Goal: Find specific page/section: Find specific page/section

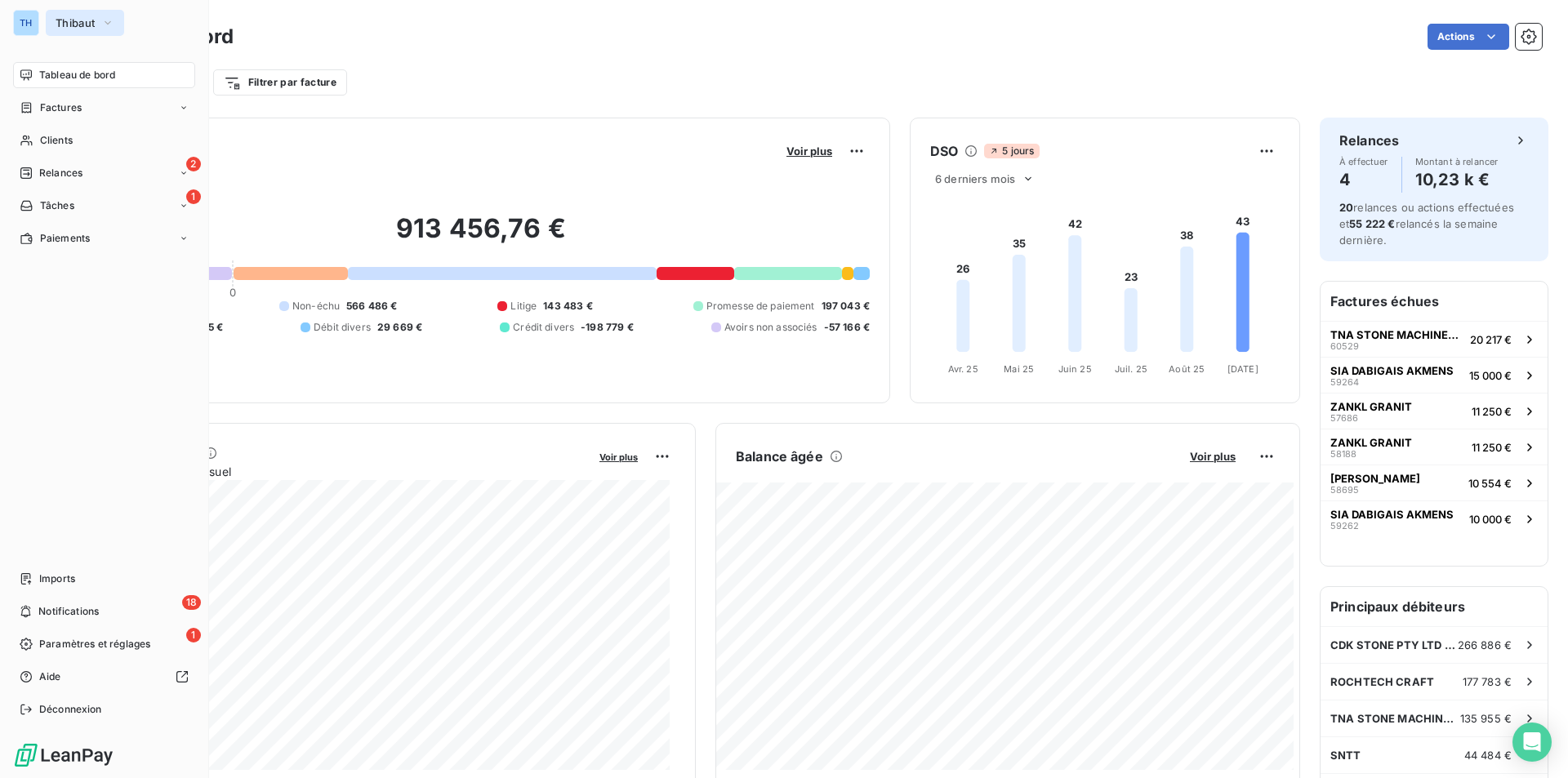
click at [63, 19] on span "Thibaut" at bounding box center [75, 23] width 40 height 13
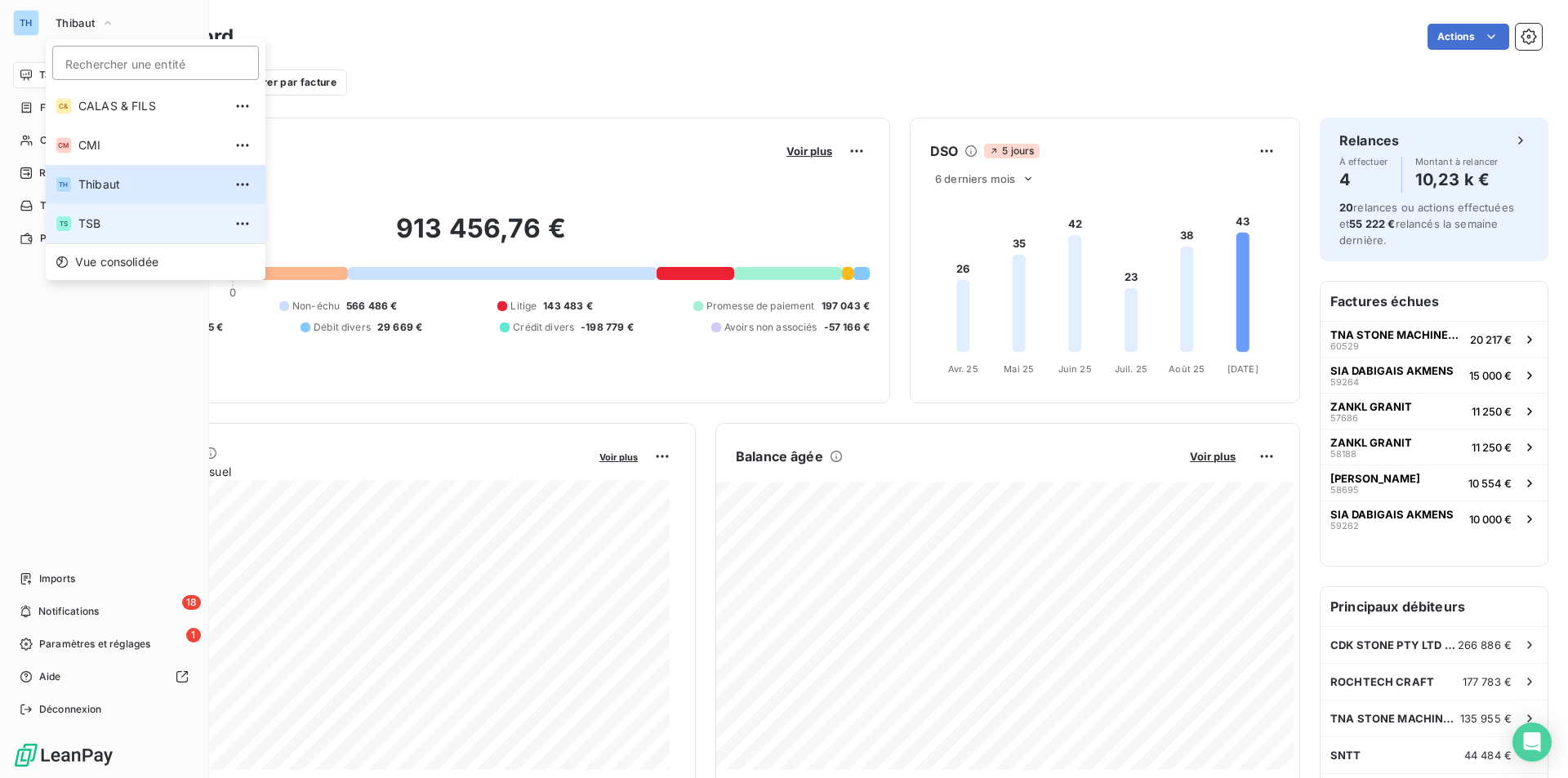
click at [99, 220] on span "TSB" at bounding box center [150, 223] width 144 height 17
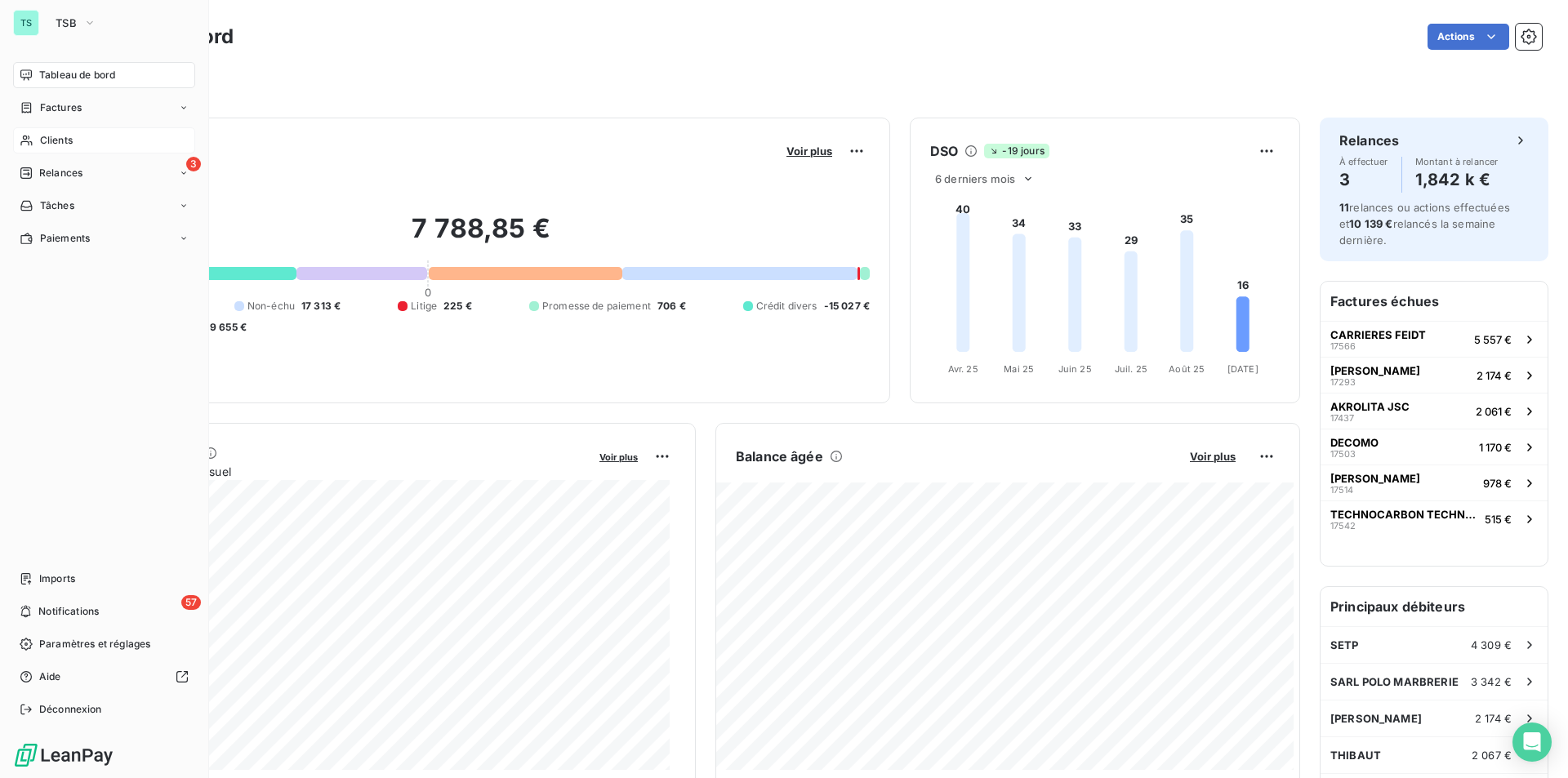
click at [58, 141] on span "Clients" at bounding box center [55, 140] width 33 height 15
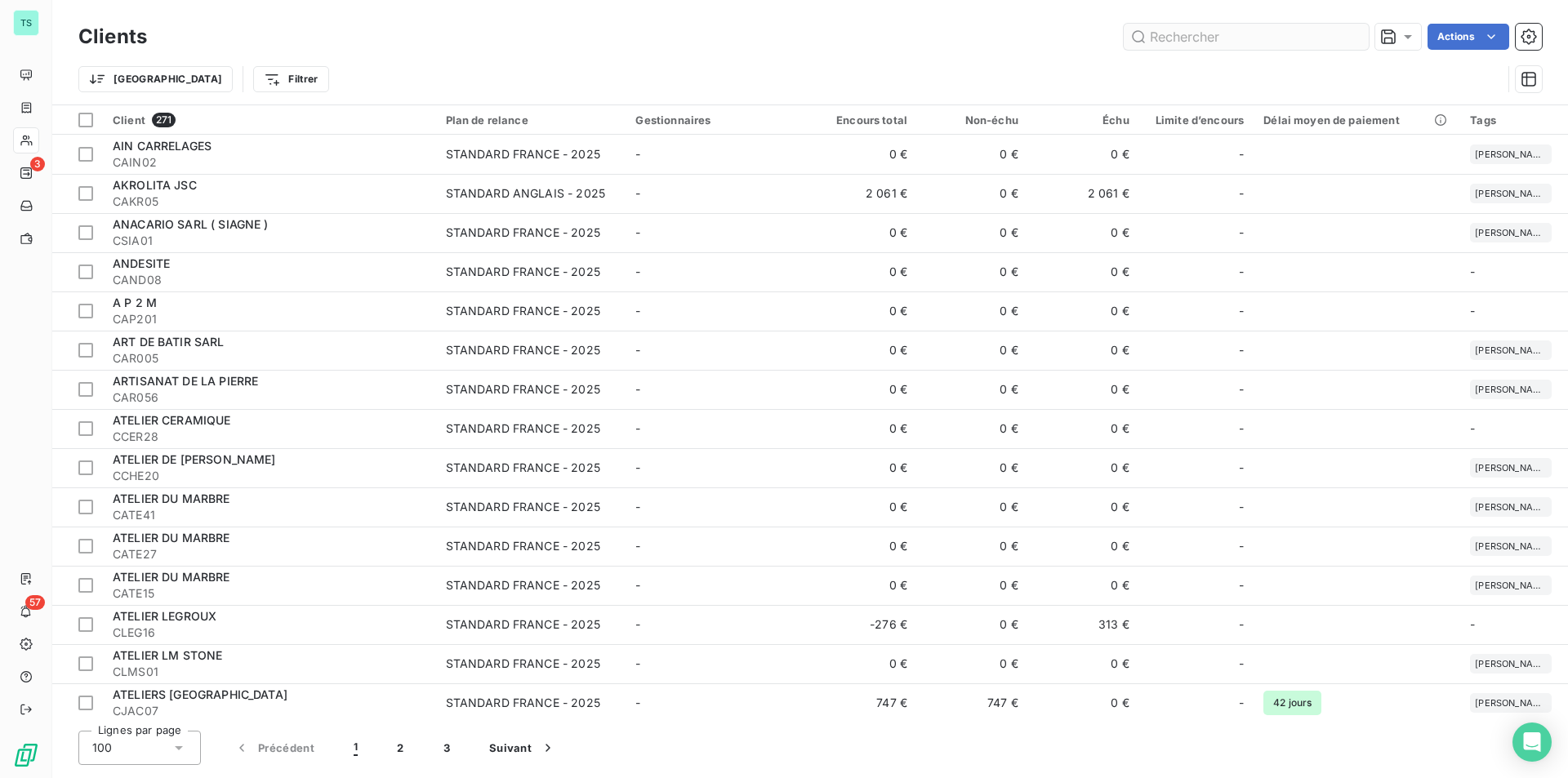
click at [1171, 43] on input "text" at bounding box center [1247, 37] width 245 height 26
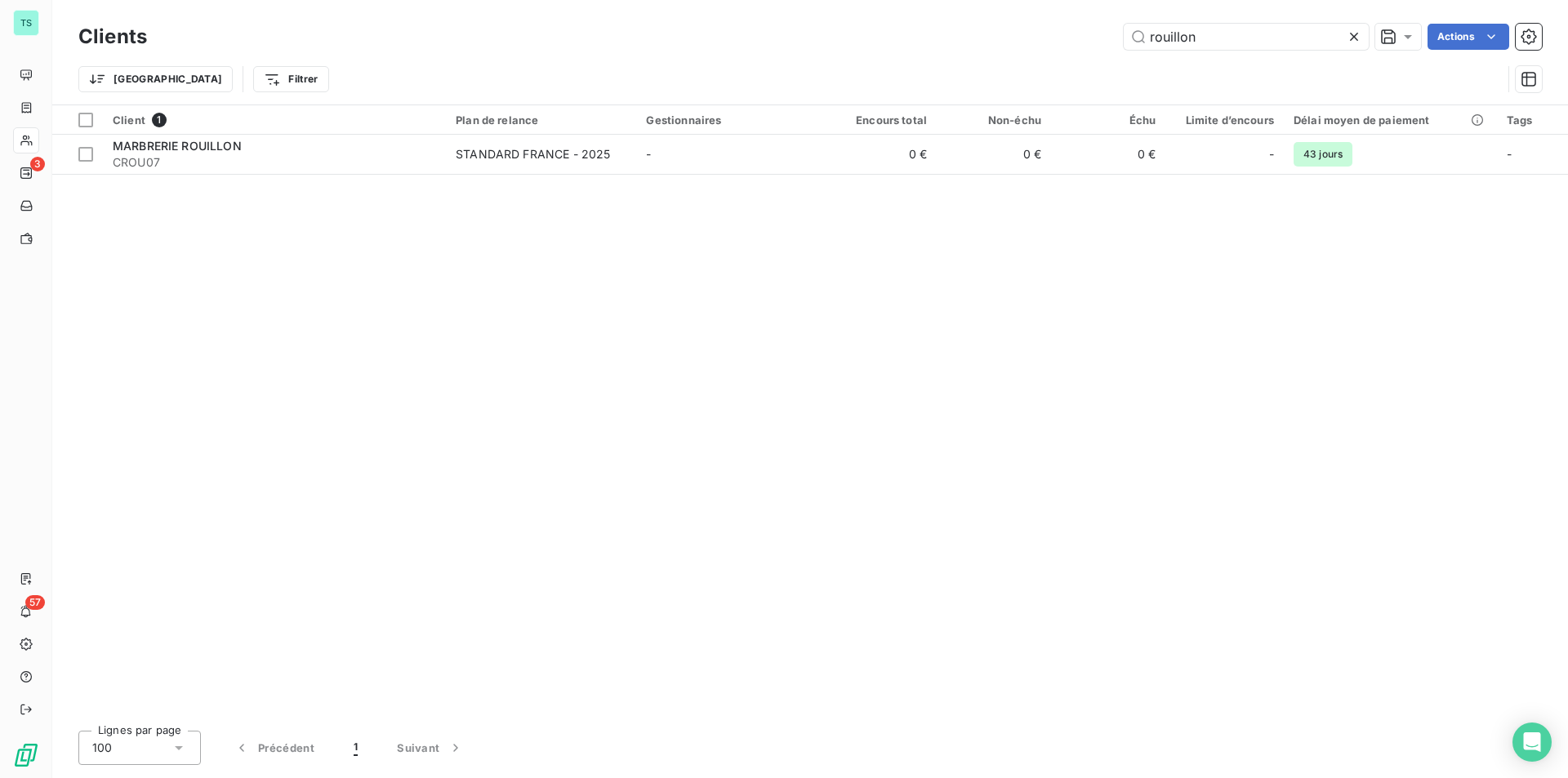
type input "rouillon"
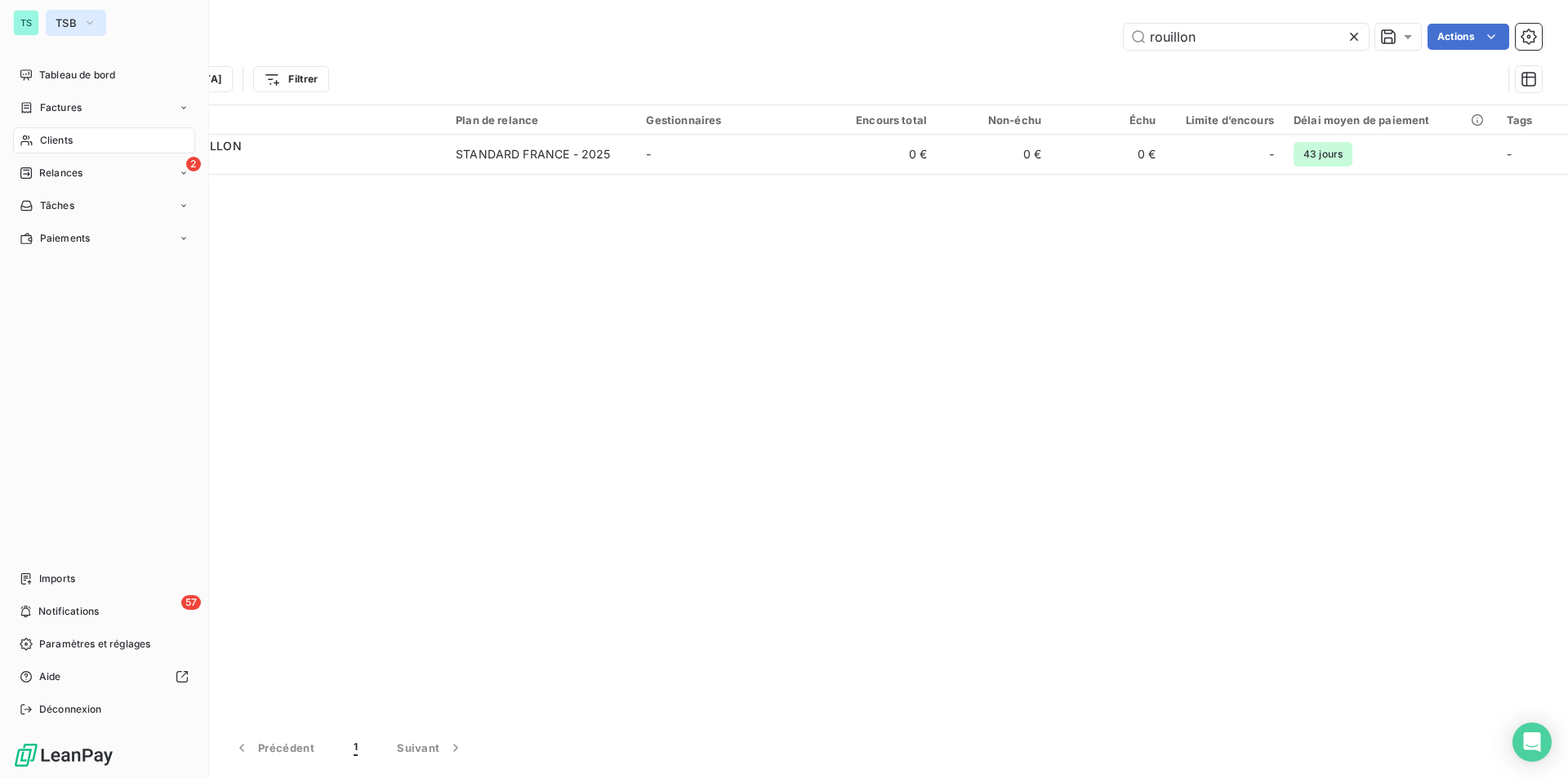
click at [81, 17] on button "TSB" at bounding box center [75, 23] width 60 height 26
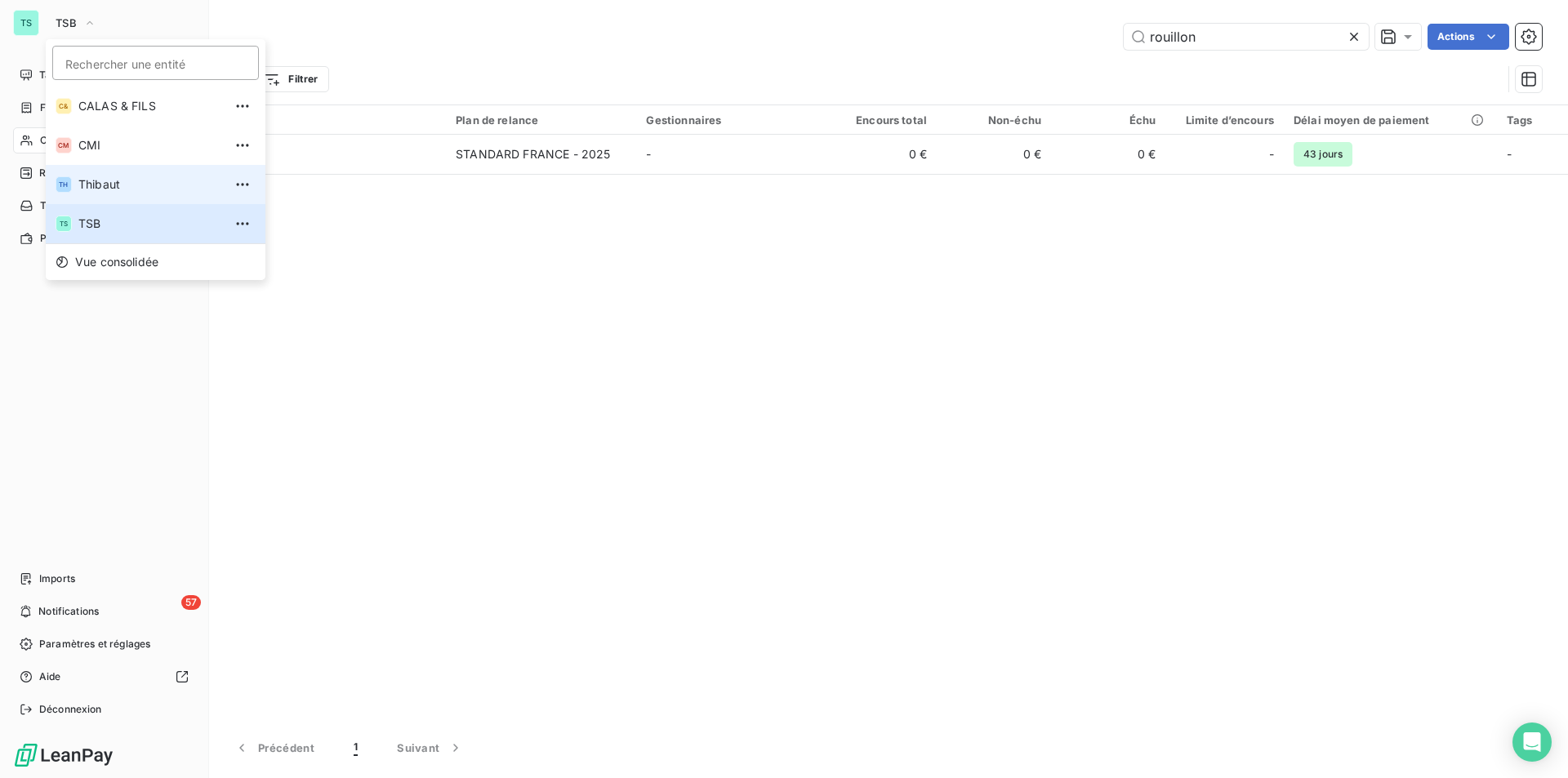
click at [97, 187] on span "Thibaut" at bounding box center [150, 184] width 144 height 17
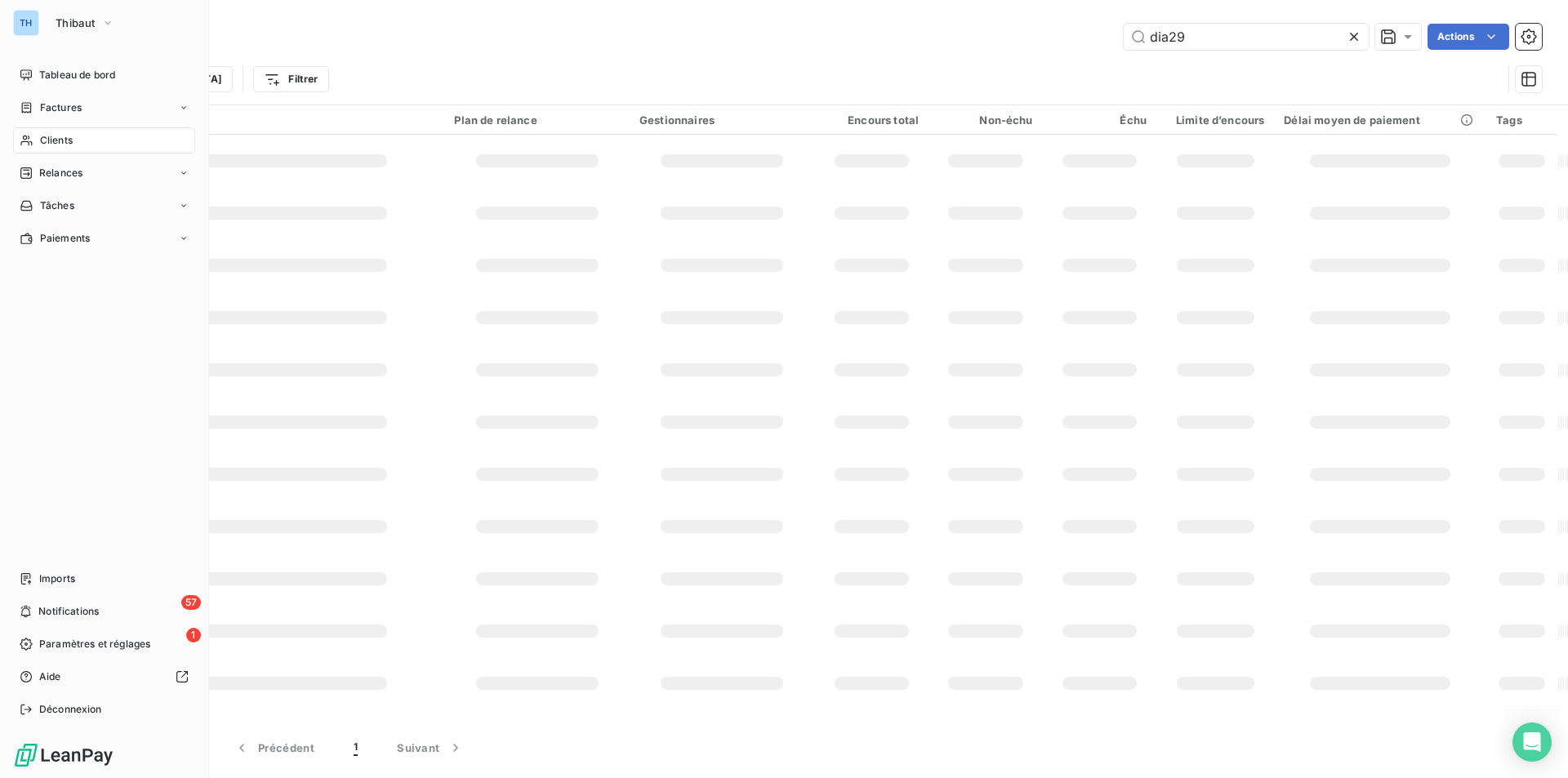
type input "rouillon"
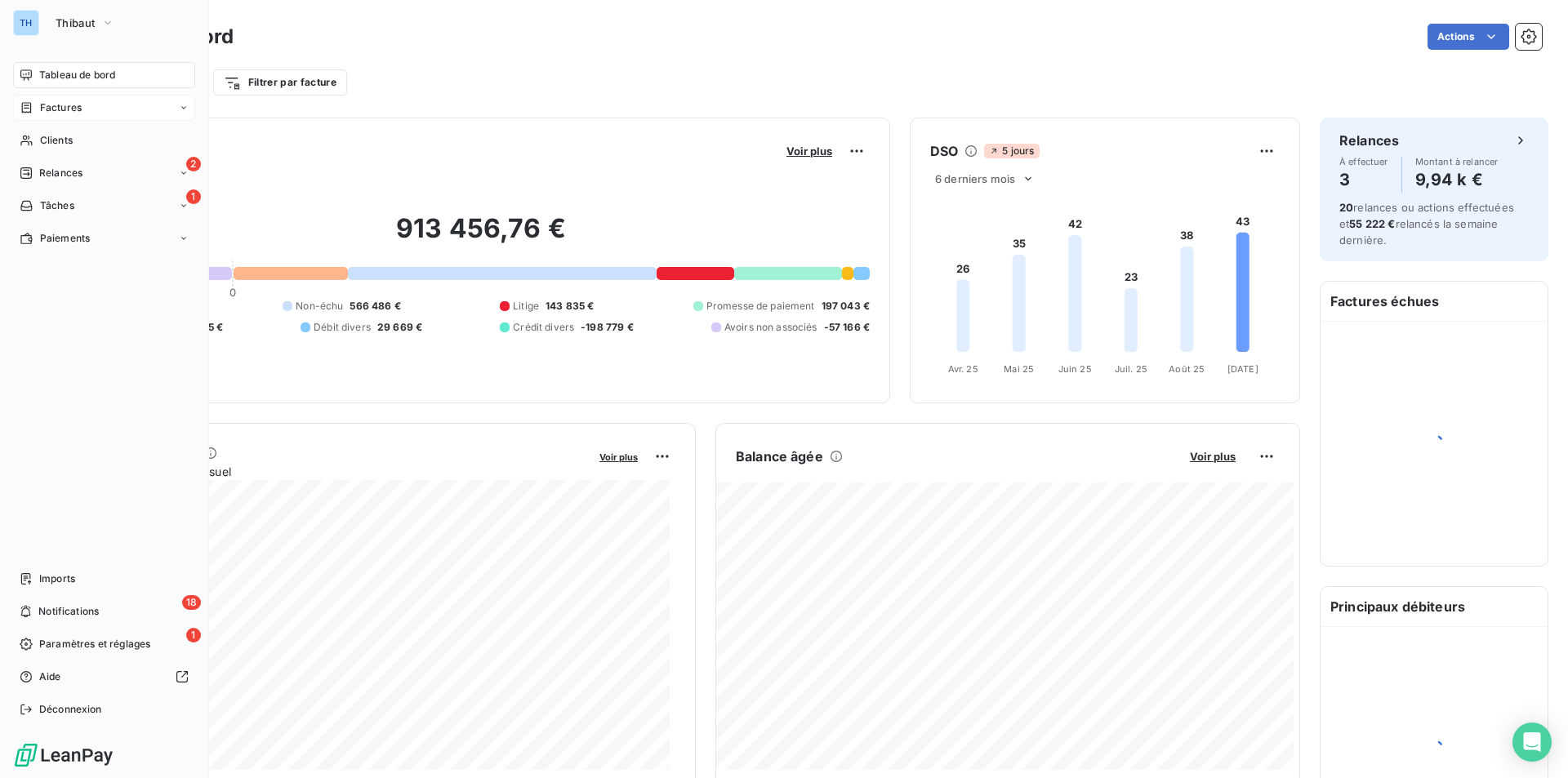
click at [62, 111] on span "Factures" at bounding box center [60, 108] width 42 height 15
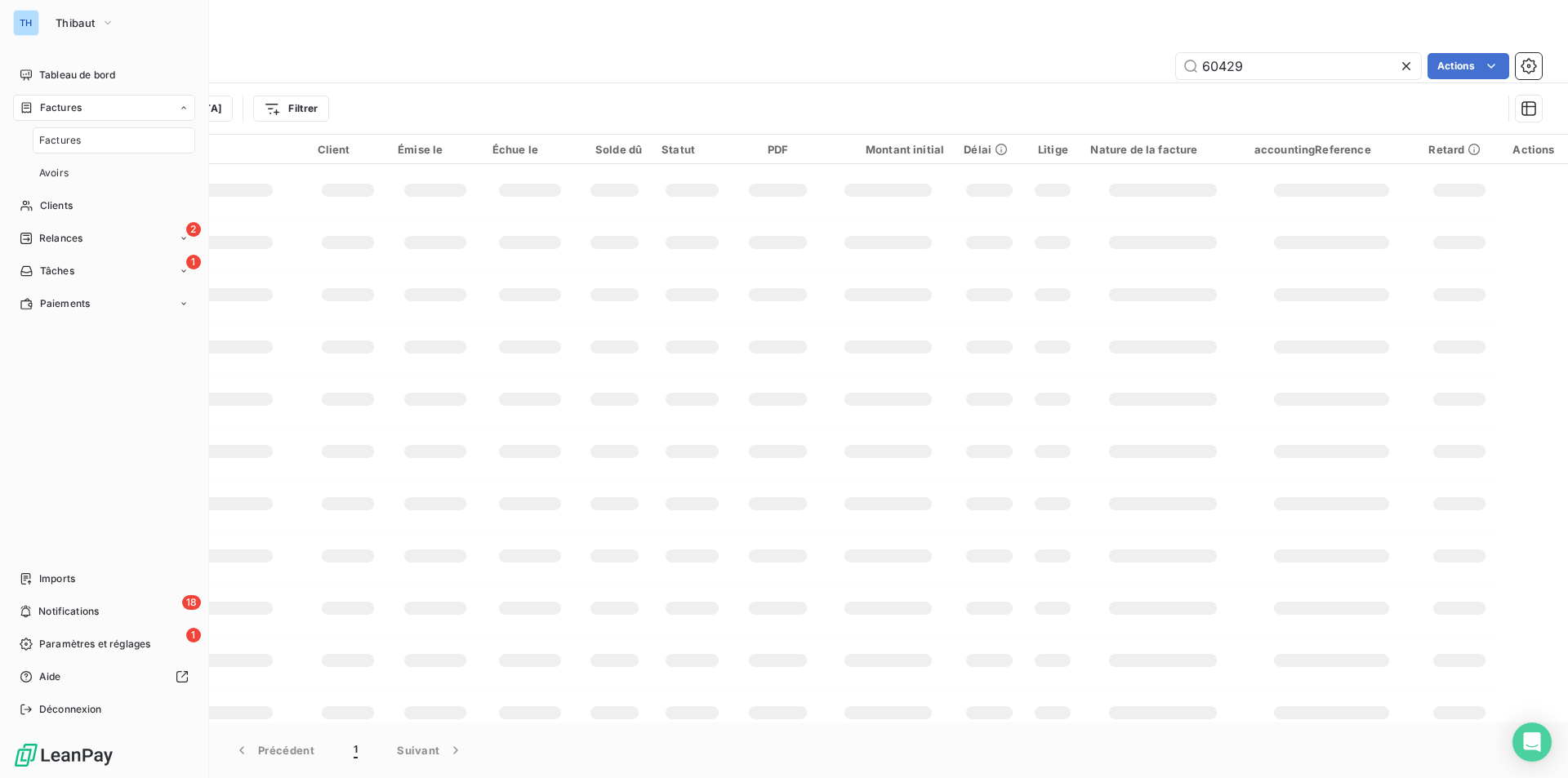
click at [69, 134] on span "Factures" at bounding box center [60, 140] width 42 height 15
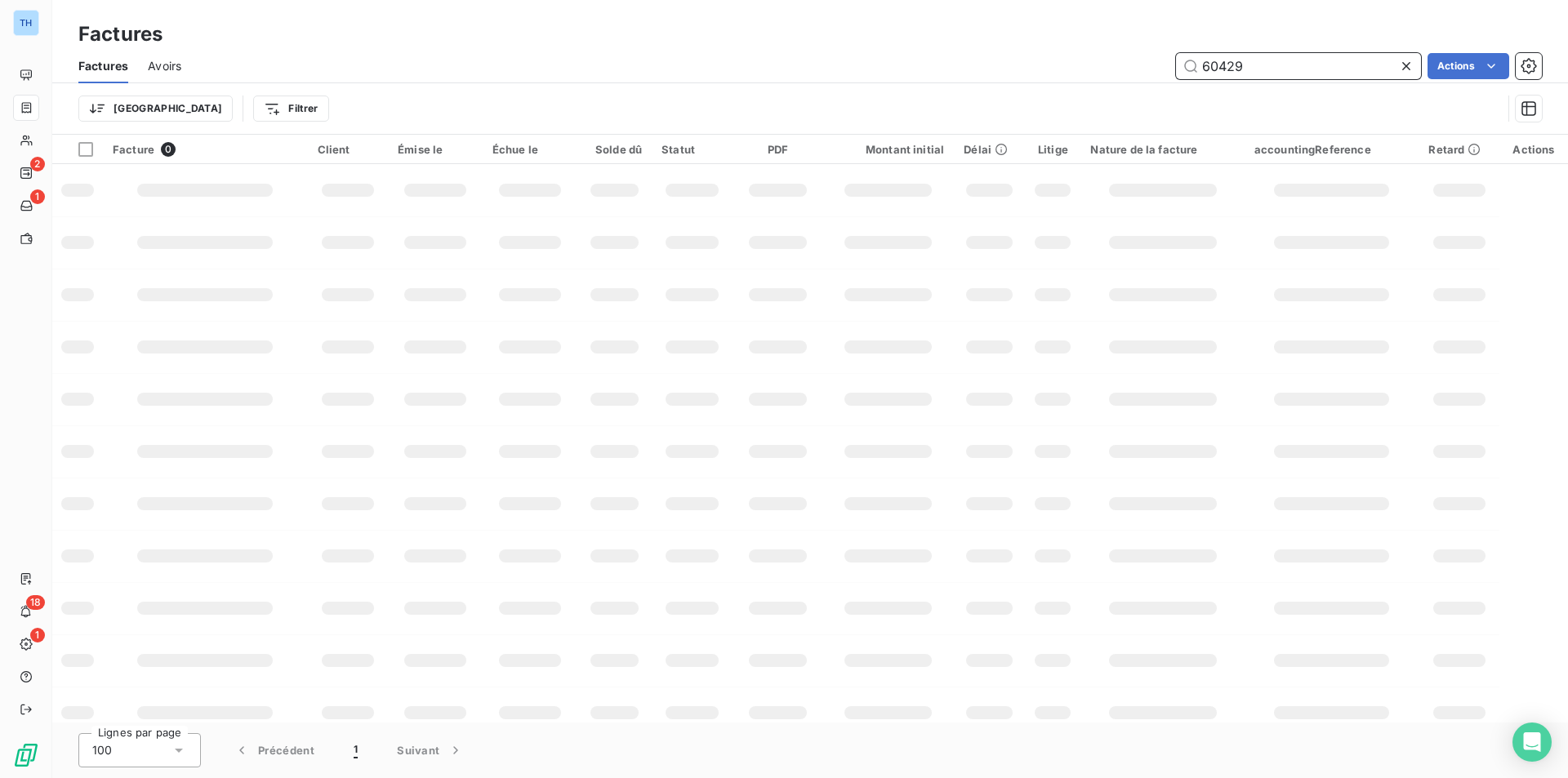
drag, startPoint x: 1145, startPoint y: 53, endPoint x: 1122, endPoint y: 52, distance: 23.0
click at [1122, 53] on div "60429 Actions" at bounding box center [871, 66] width 1342 height 26
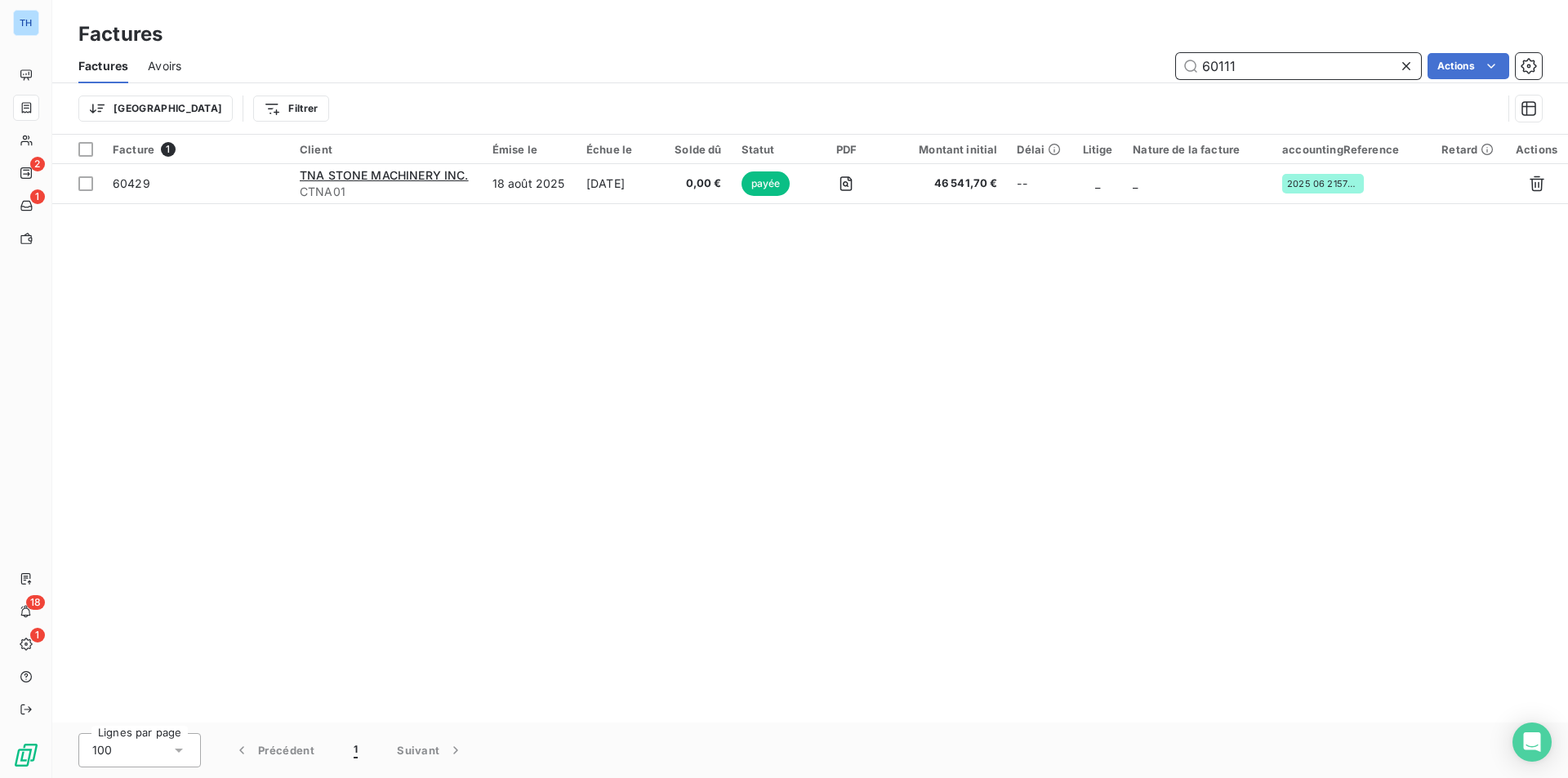
type input "60111"
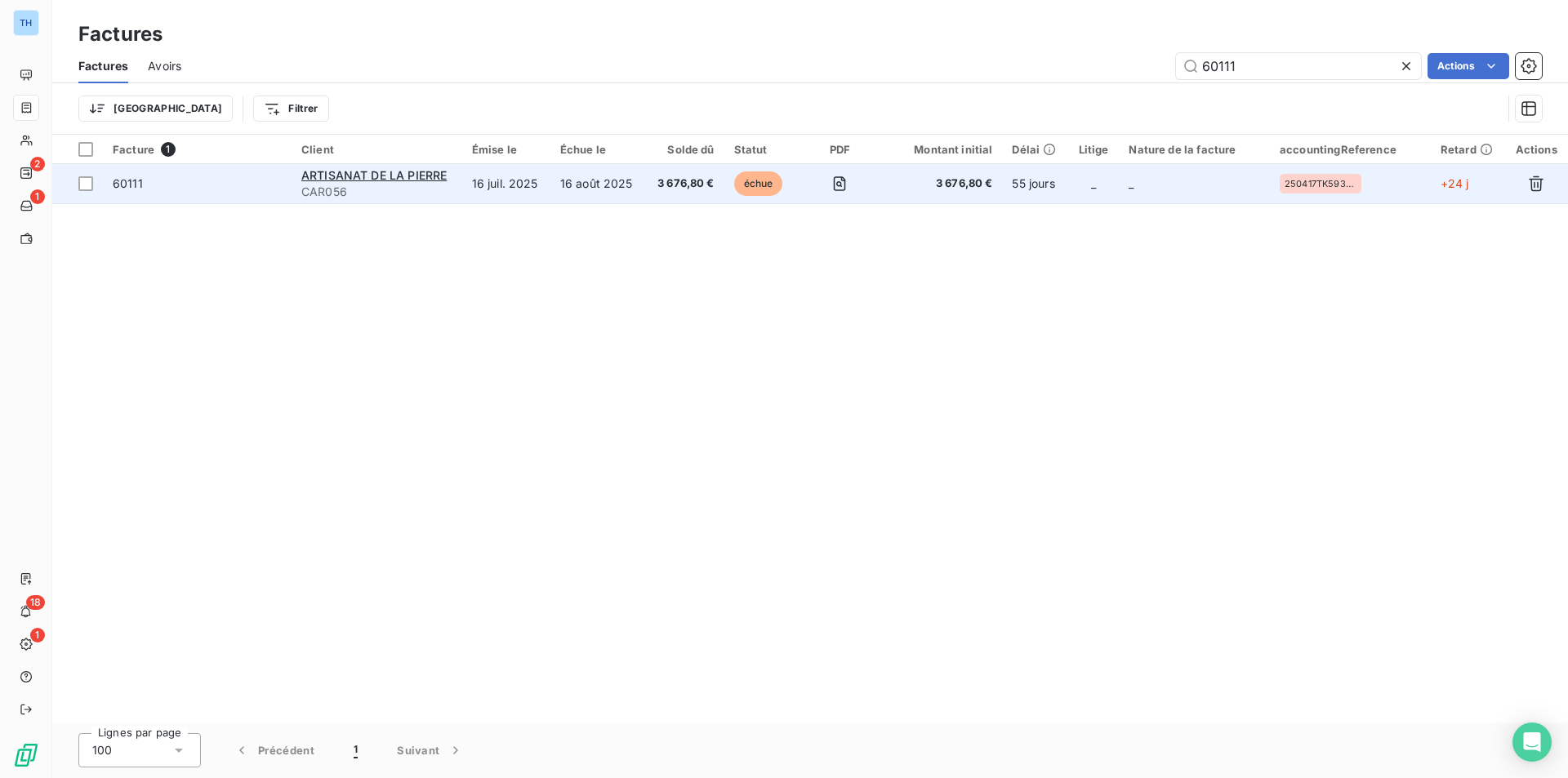
click at [679, 185] on span "3 676,80 €" at bounding box center [684, 184] width 58 height 17
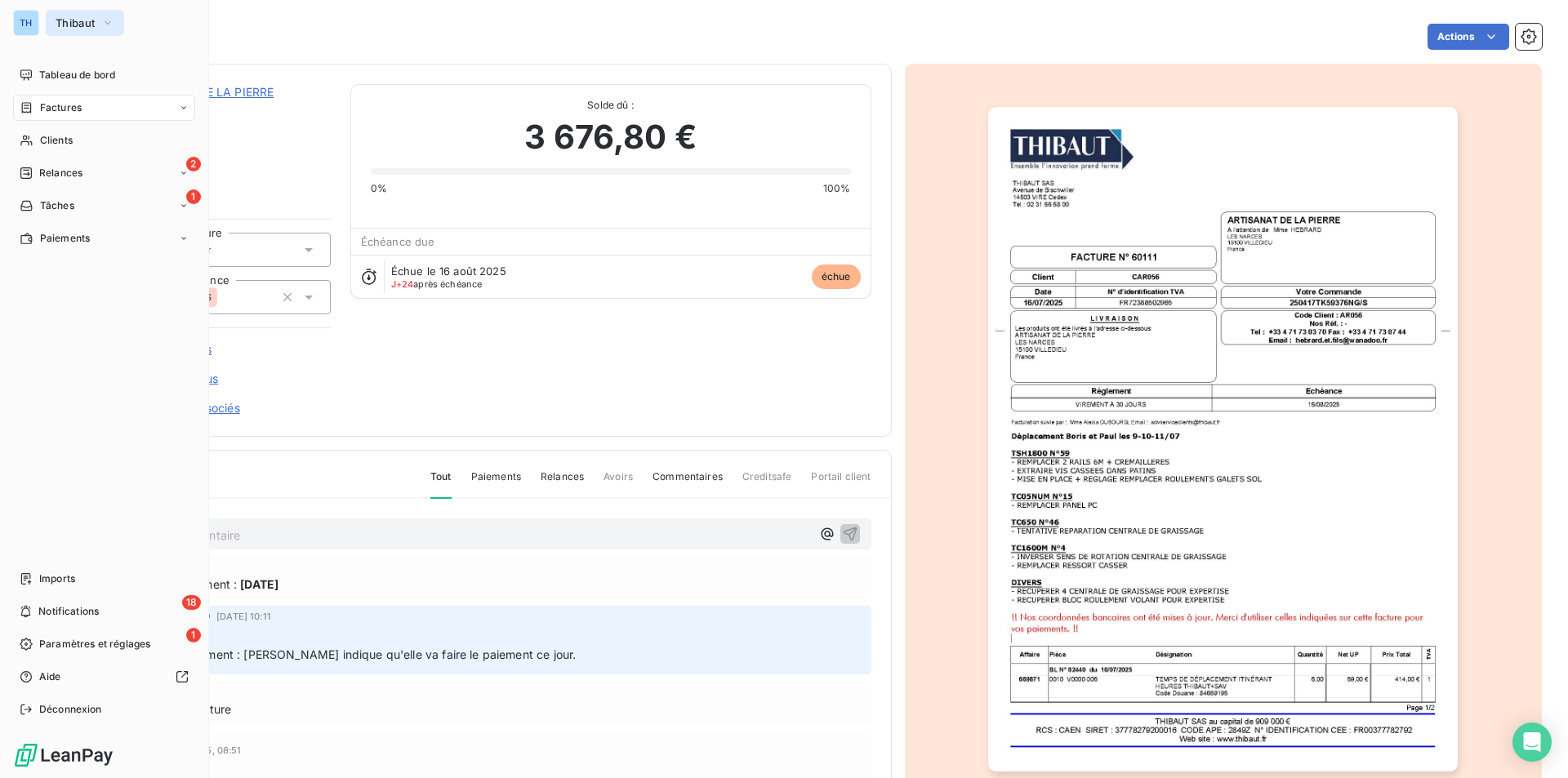
click at [73, 28] on span "Thibaut" at bounding box center [75, 23] width 40 height 13
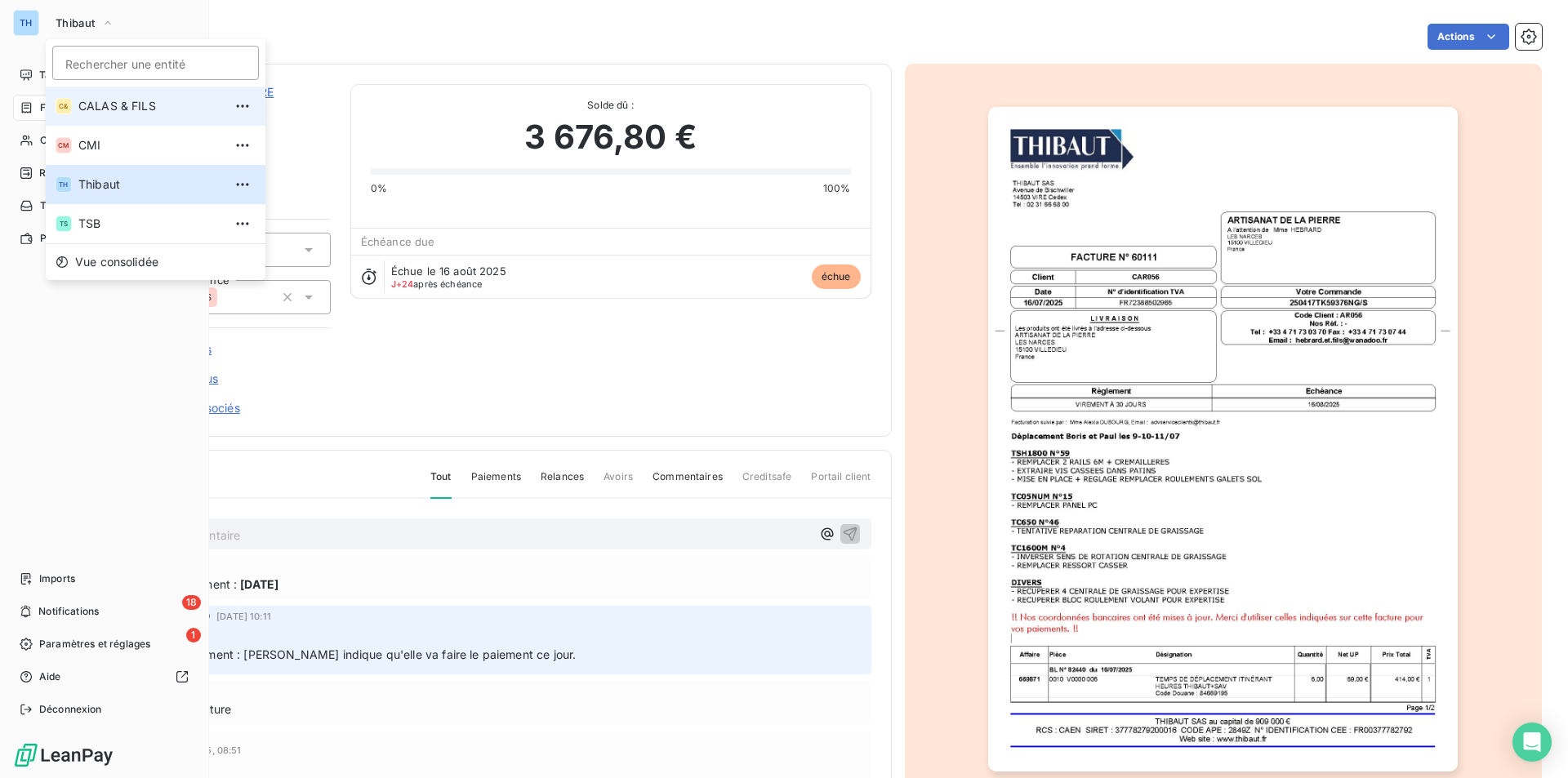
click at [83, 101] on span "CALAS & FILS" at bounding box center [150, 106] width 144 height 17
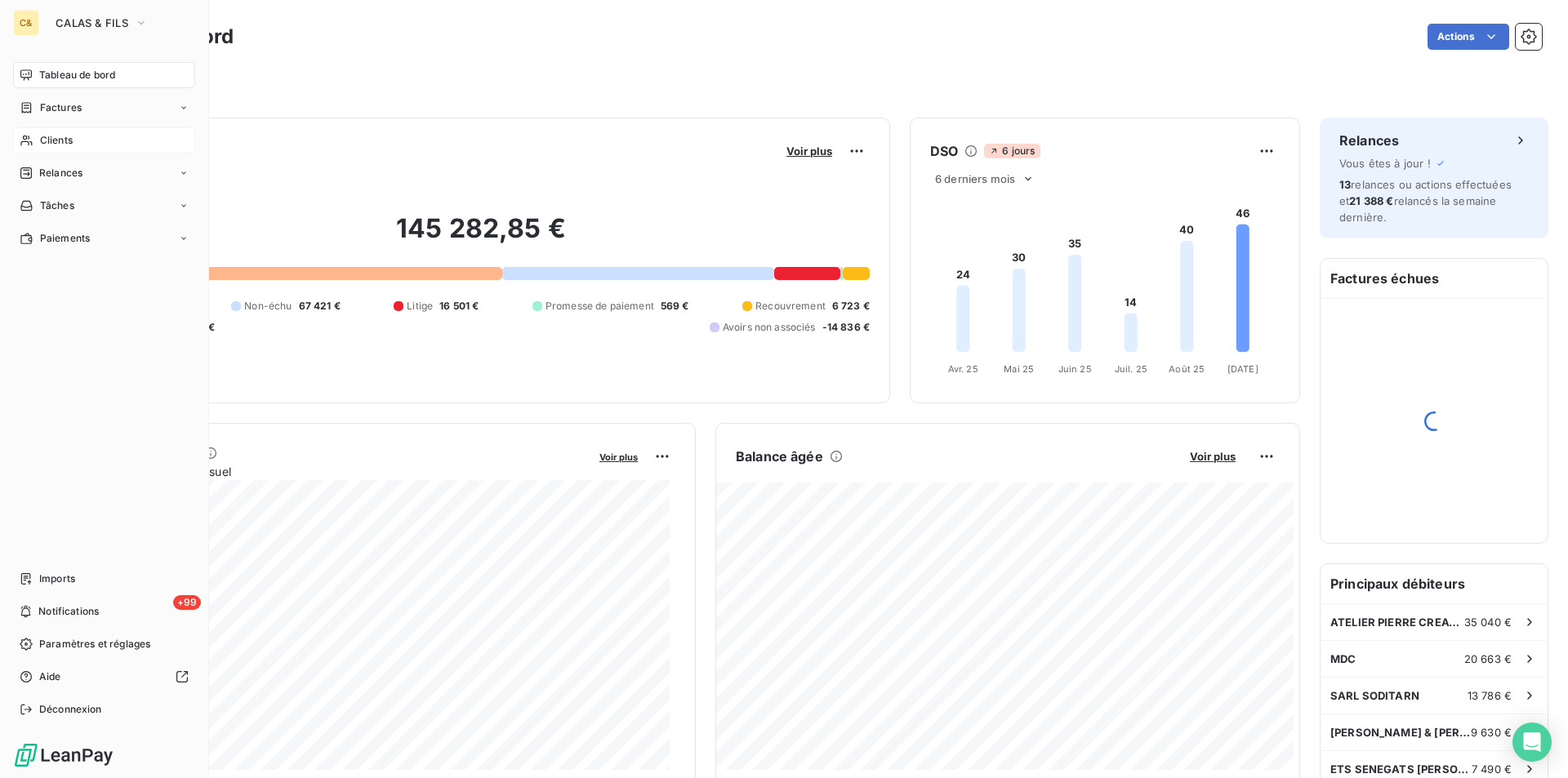
click at [58, 143] on span "Clients" at bounding box center [55, 140] width 33 height 15
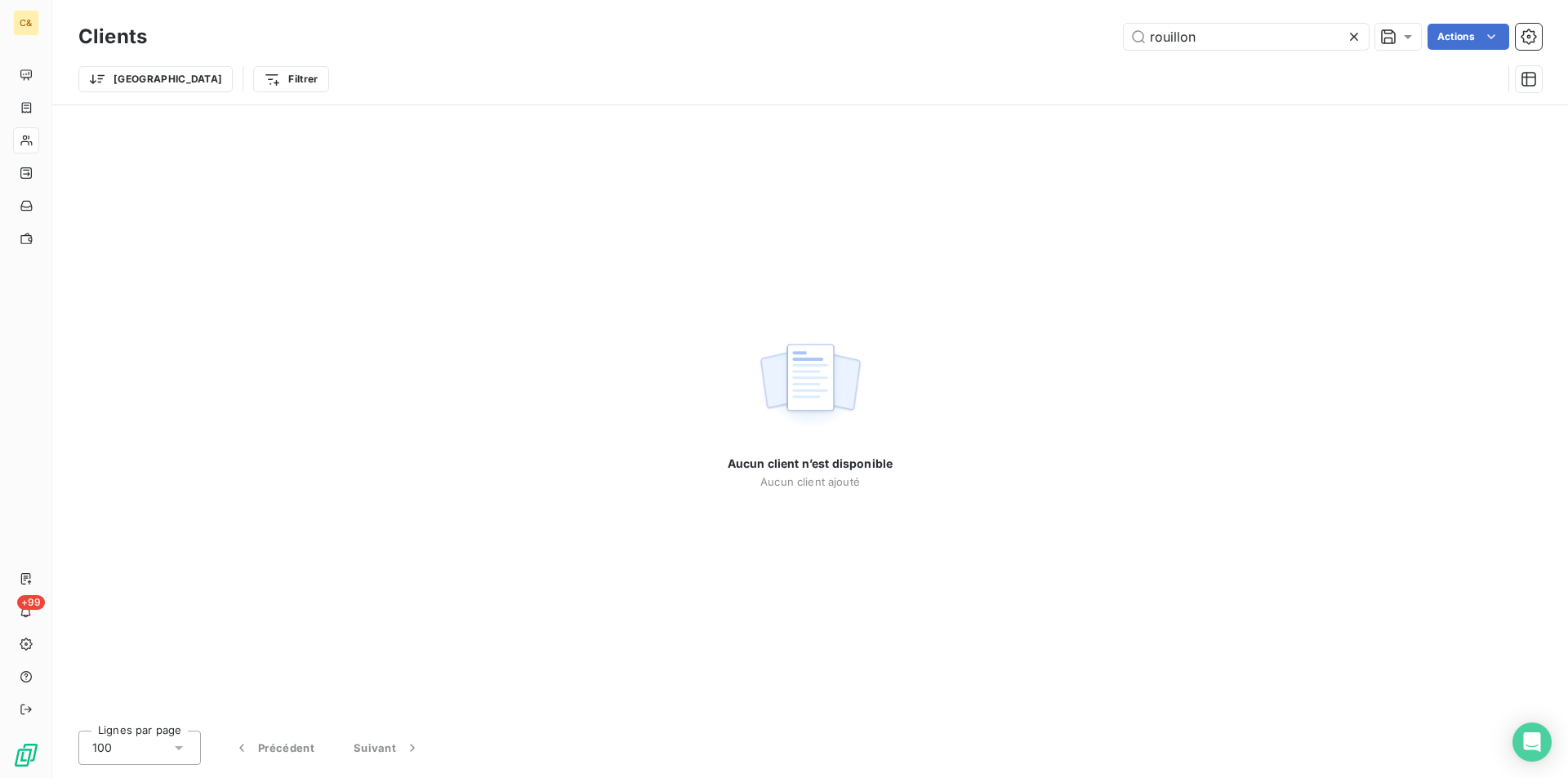
drag, startPoint x: 1200, startPoint y: 36, endPoint x: 1014, endPoint y: 23, distance: 186.5
click at [1015, 23] on div "Clients rouillon Actions" at bounding box center [810, 37] width 1464 height 35
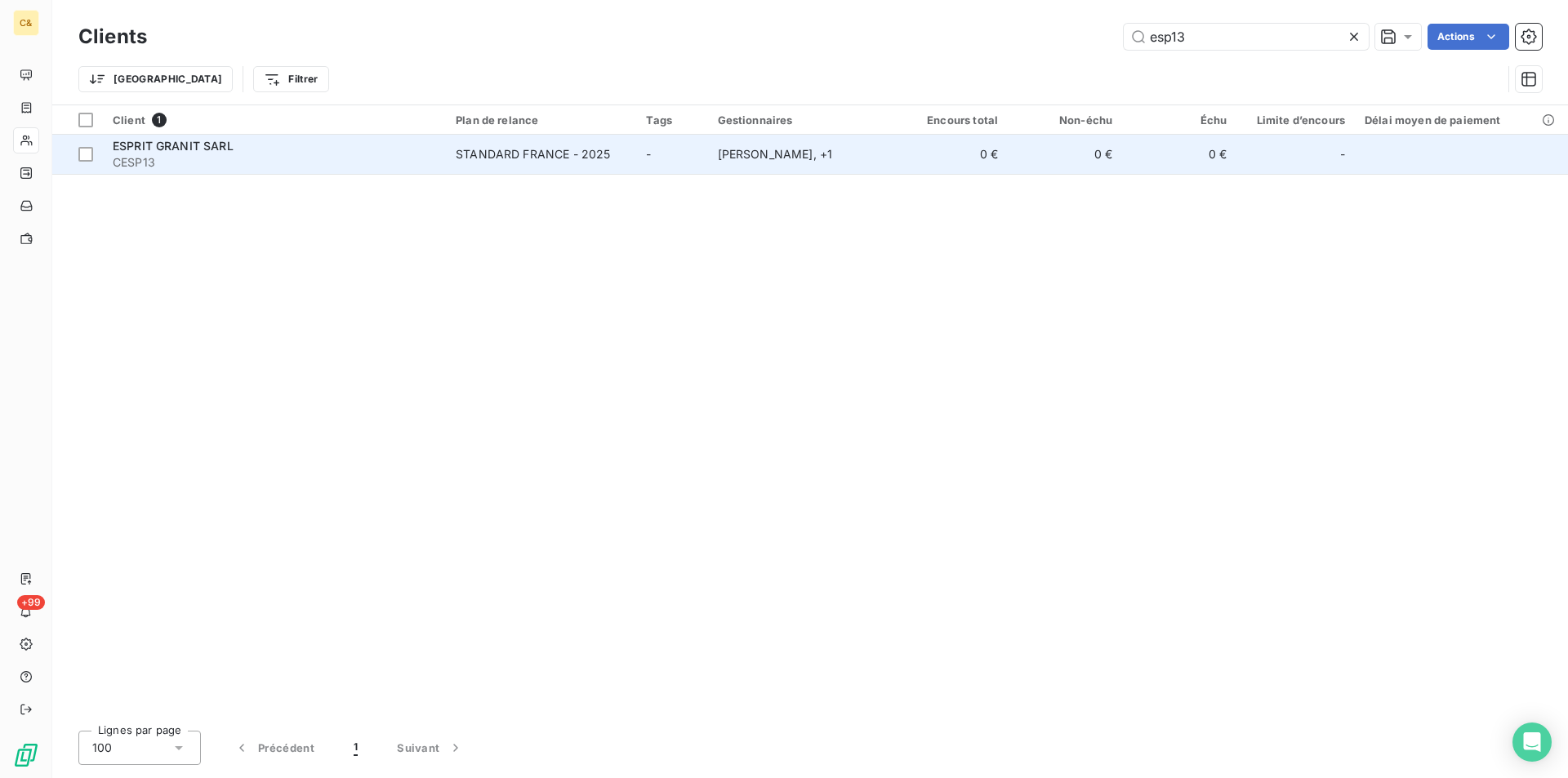
type input "esp13"
click at [534, 169] on td "STANDARD FRANCE - 2025" at bounding box center [541, 154] width 191 height 40
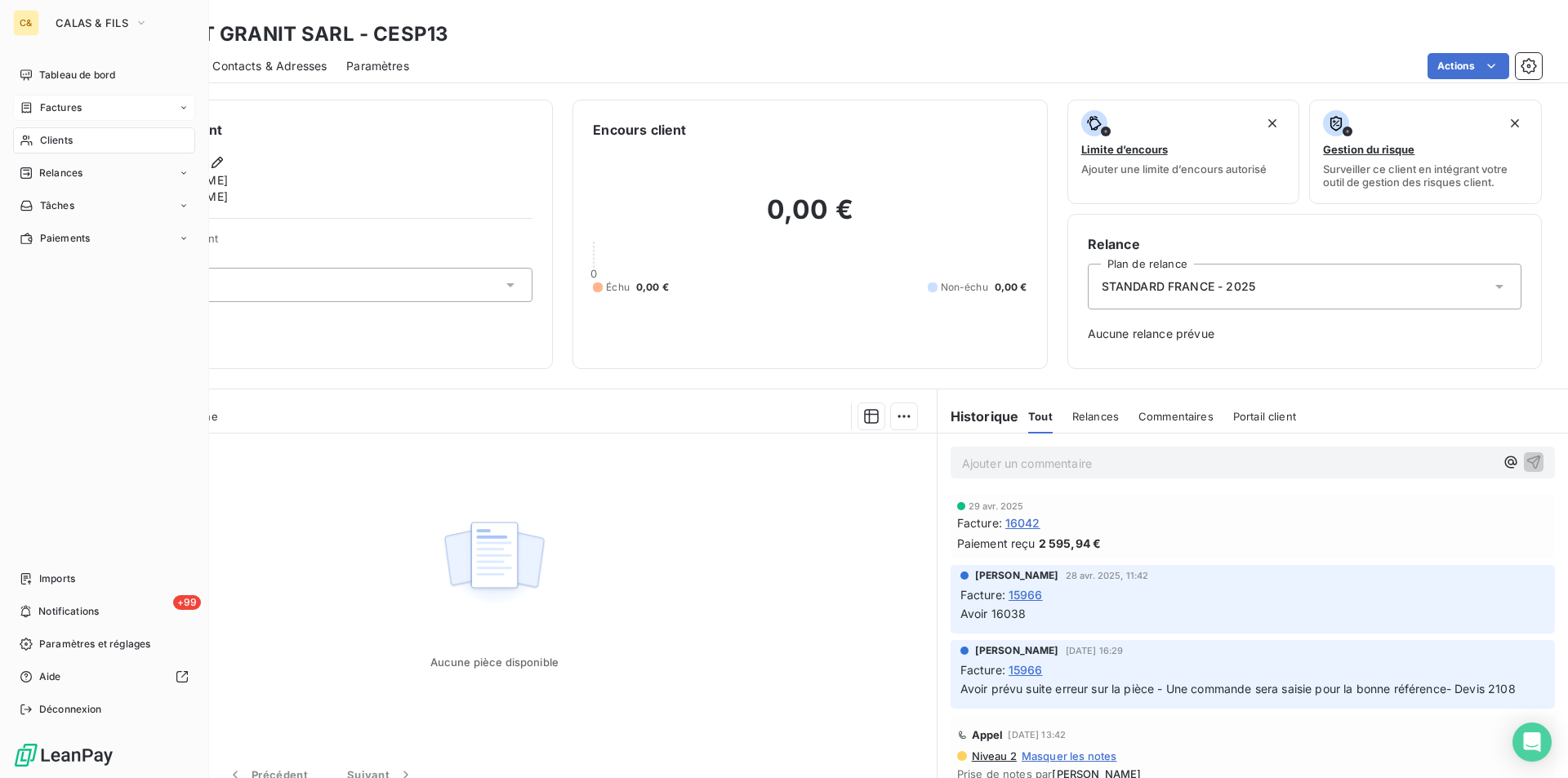
click at [56, 102] on span "Factures" at bounding box center [60, 108] width 42 height 15
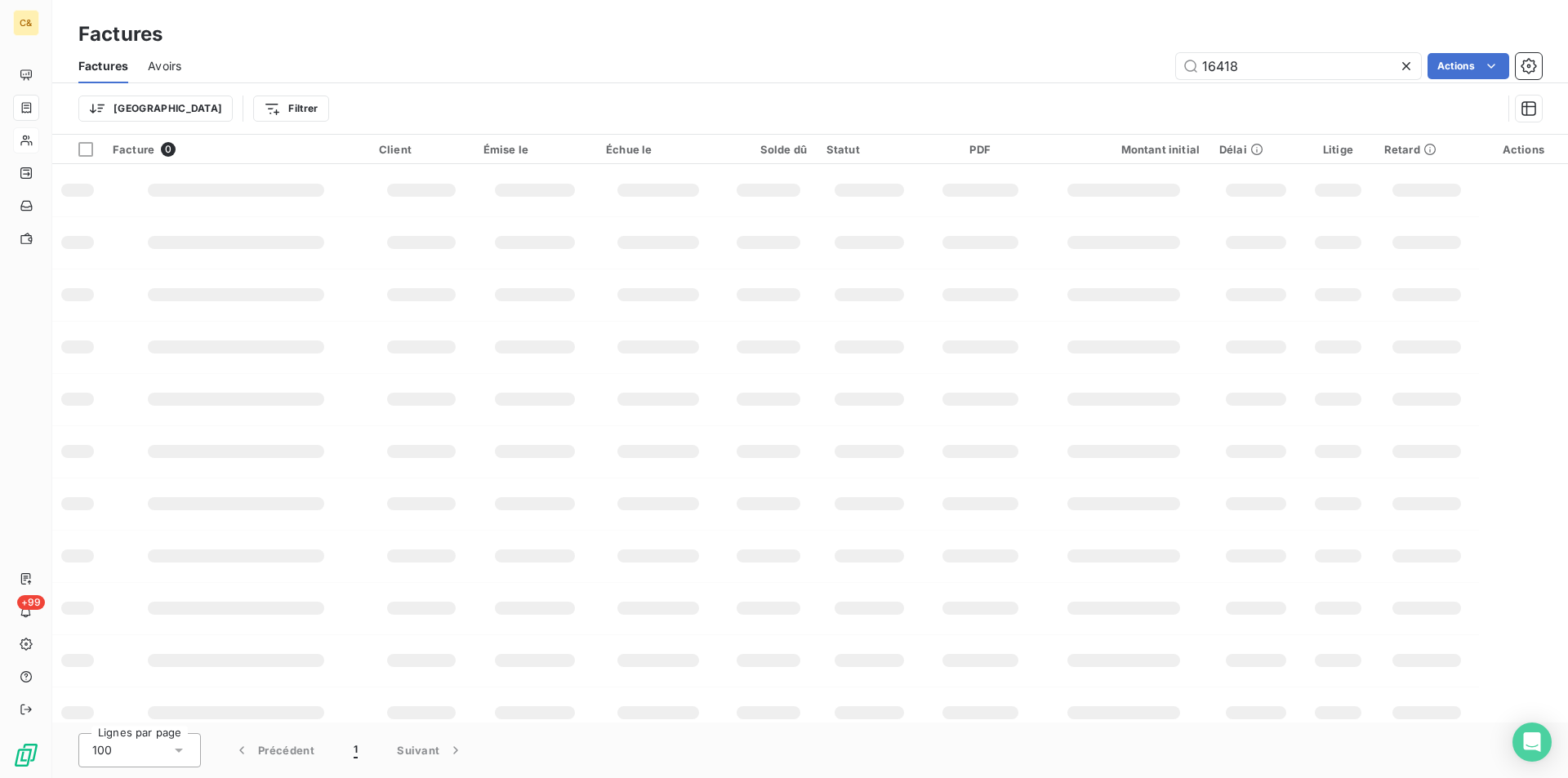
drag, startPoint x: 1133, startPoint y: 66, endPoint x: 1057, endPoint y: 63, distance: 76.1
click at [1057, 70] on div "16418 Actions" at bounding box center [871, 66] width 1342 height 26
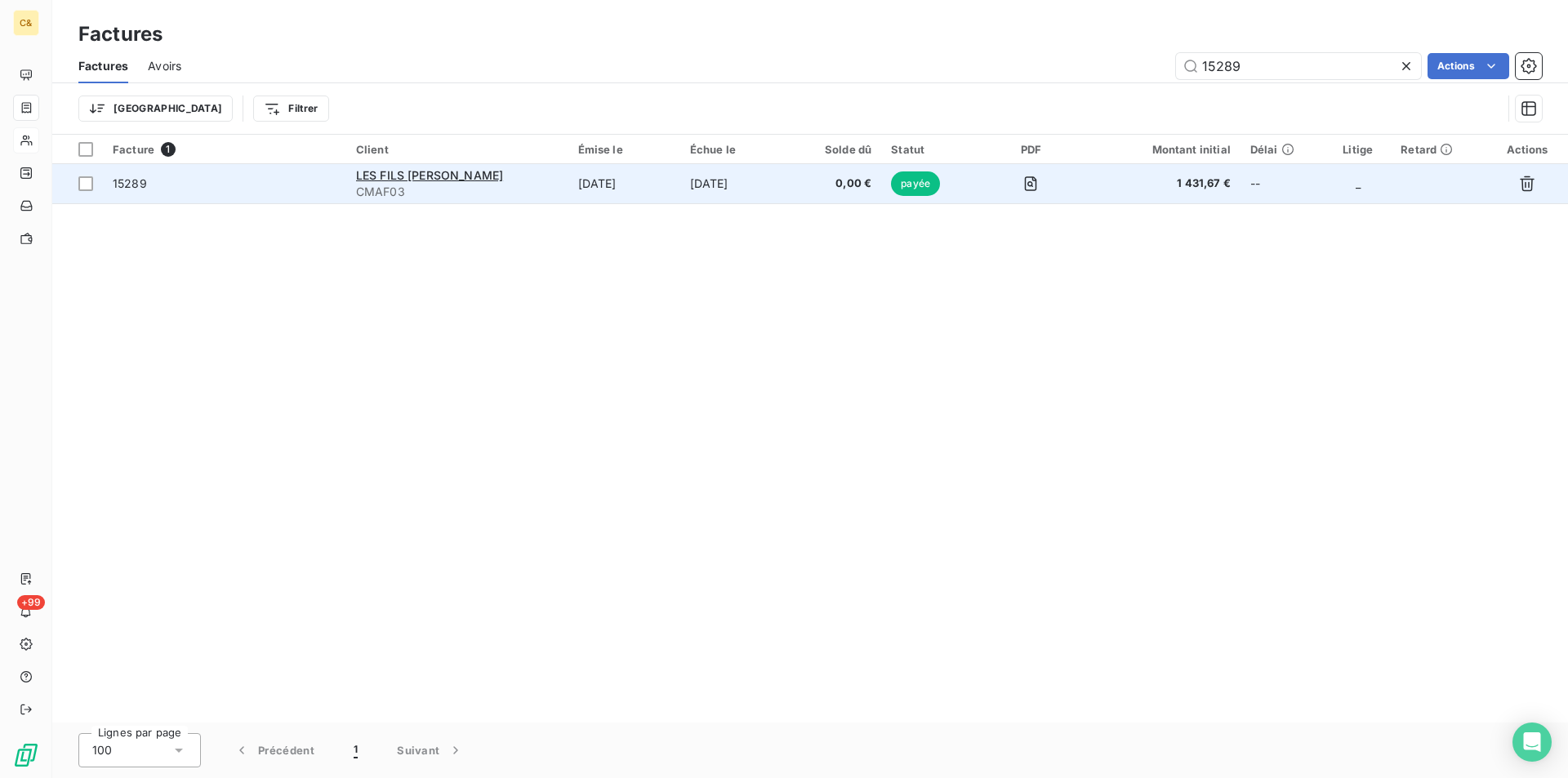
type input "15289"
click at [680, 193] on td "[DATE]" at bounding box center [624, 184] width 112 height 40
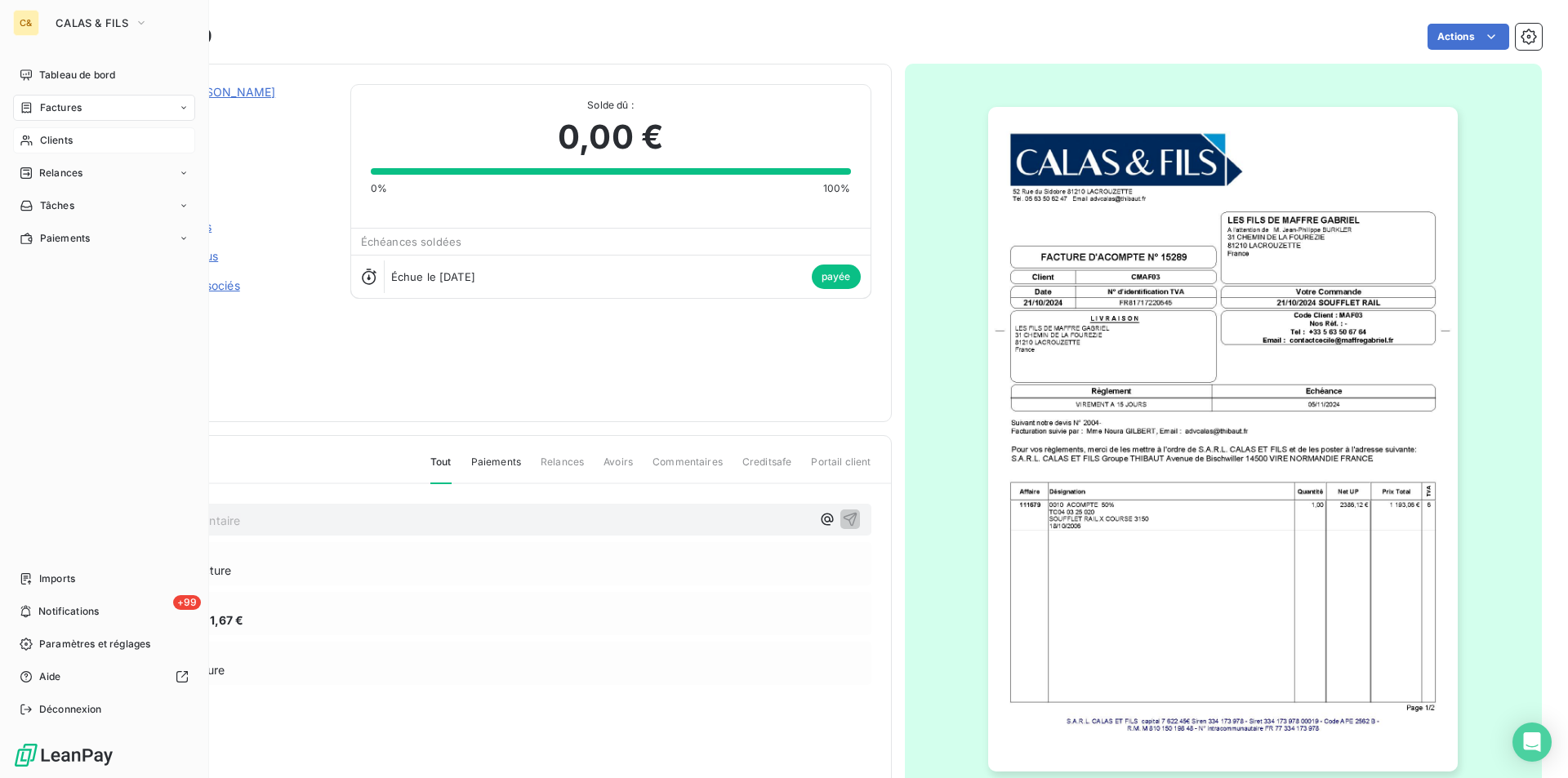
click at [65, 105] on span "Factures" at bounding box center [60, 108] width 42 height 15
click at [46, 107] on span "Factures" at bounding box center [60, 108] width 42 height 15
click at [55, 138] on span "Factures" at bounding box center [60, 140] width 42 height 15
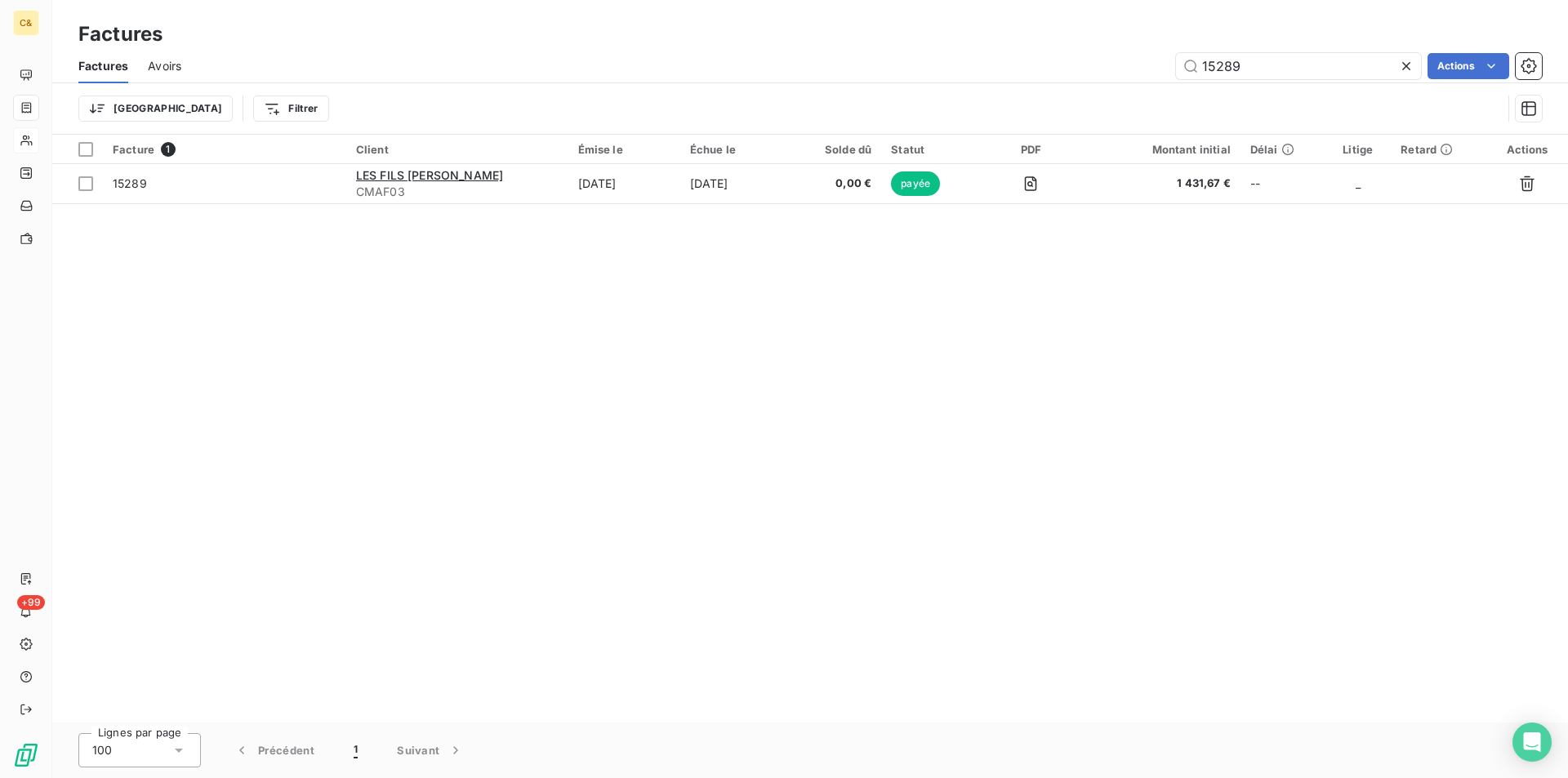
drag, startPoint x: 1243, startPoint y: 62, endPoint x: 1112, endPoint y: 54, distance: 131.2
click at [1117, 54] on div "15289 Actions" at bounding box center [871, 66] width 1342 height 26
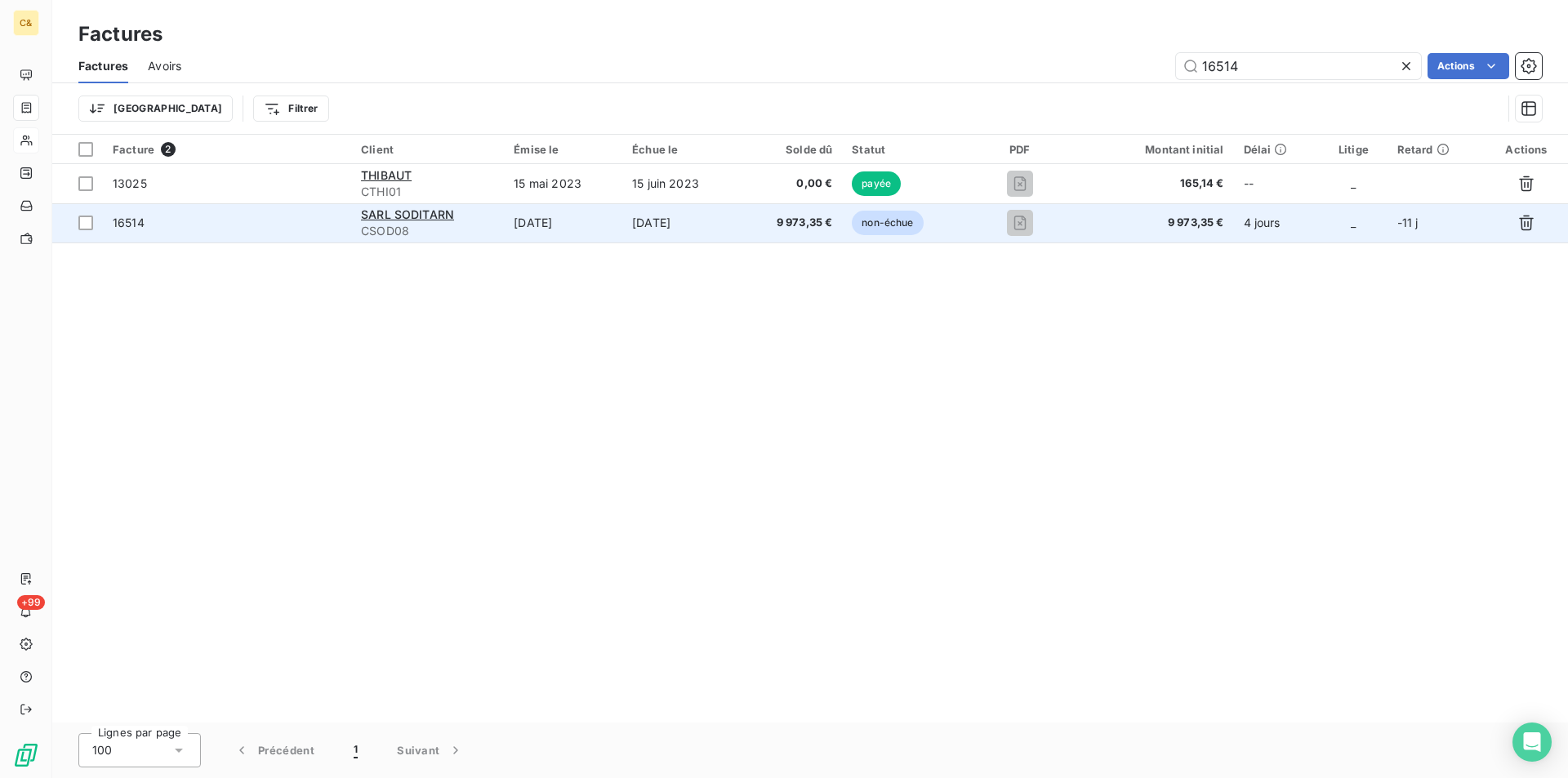
type input "16514"
click at [694, 218] on td "[DATE]" at bounding box center [681, 223] width 118 height 40
